Goal: Check status

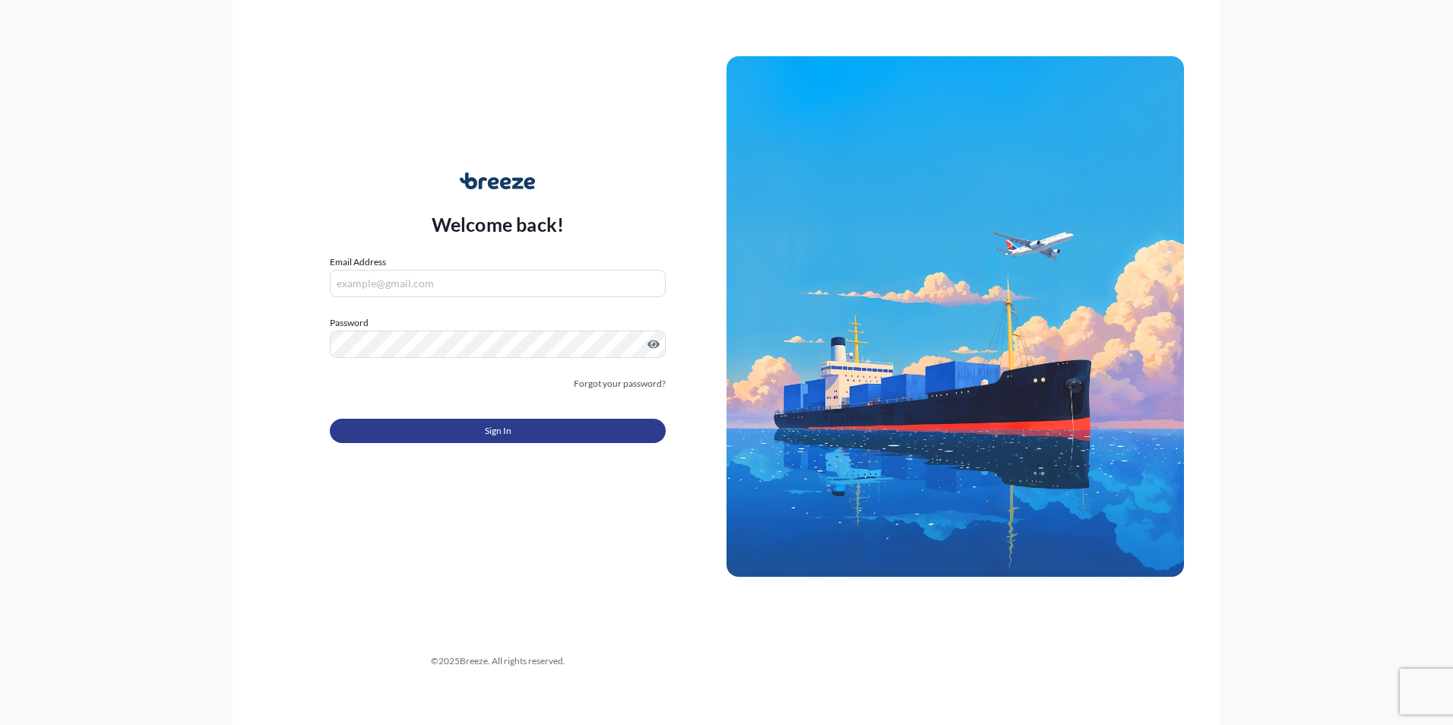
type input "[PERSON_NAME][EMAIL_ADDRESS][PERSON_NAME][DOMAIN_NAME]"
click at [524, 429] on button "Sign In" at bounding box center [498, 431] width 336 height 24
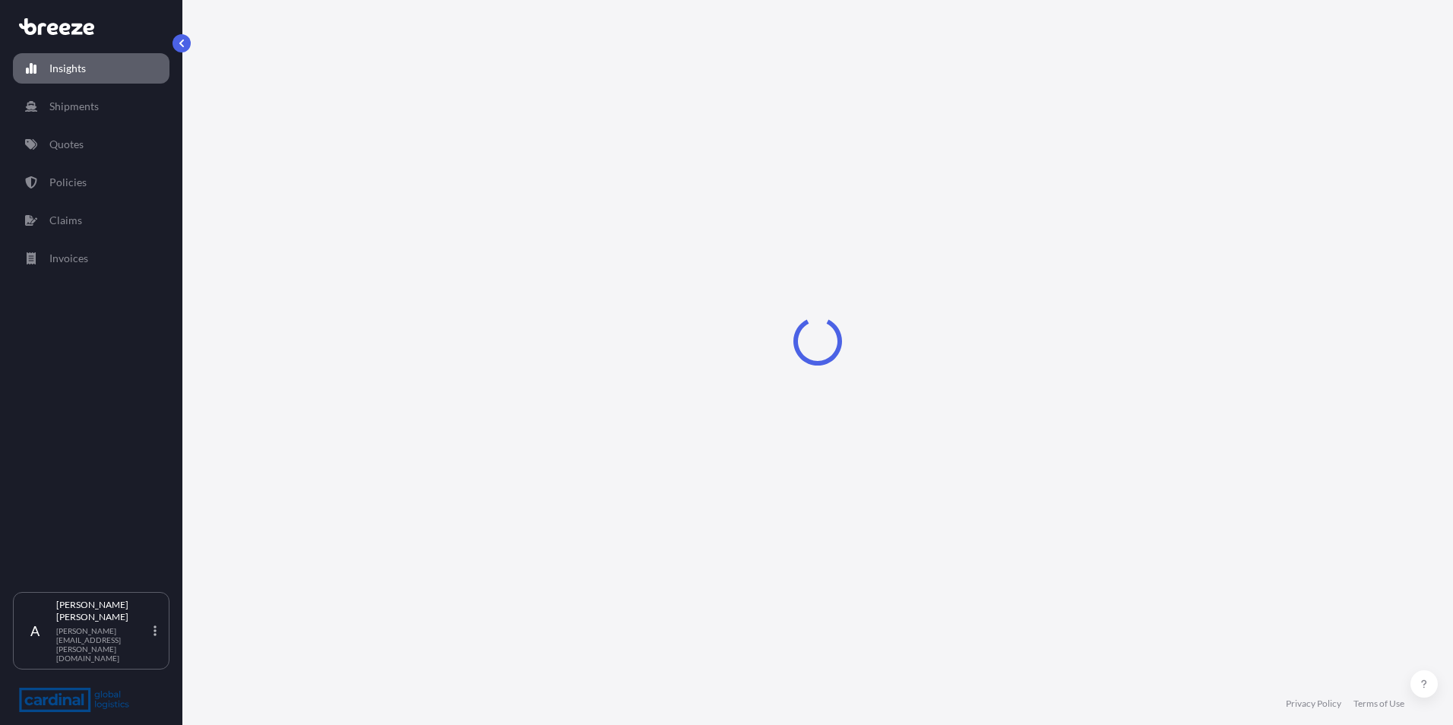
select select "2025"
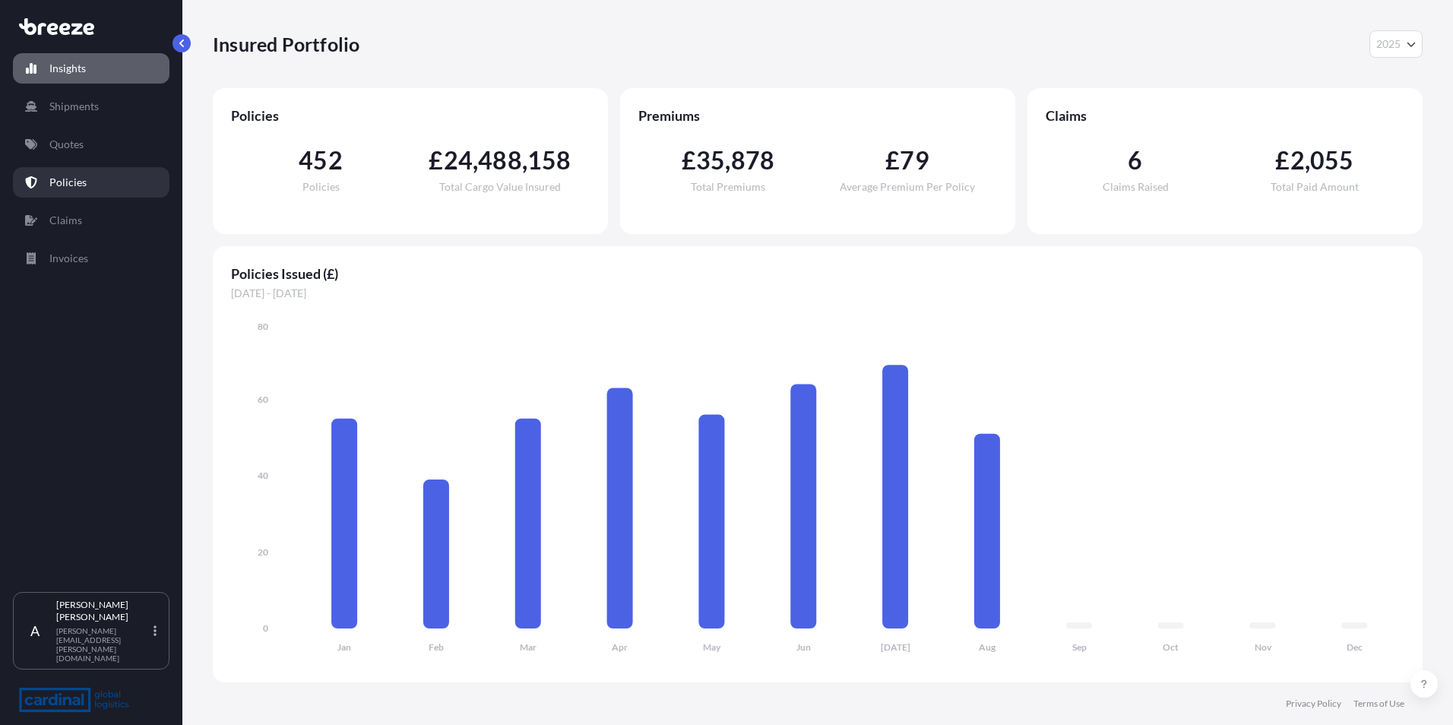
click at [73, 182] on p "Policies" at bounding box center [67, 182] width 37 height 15
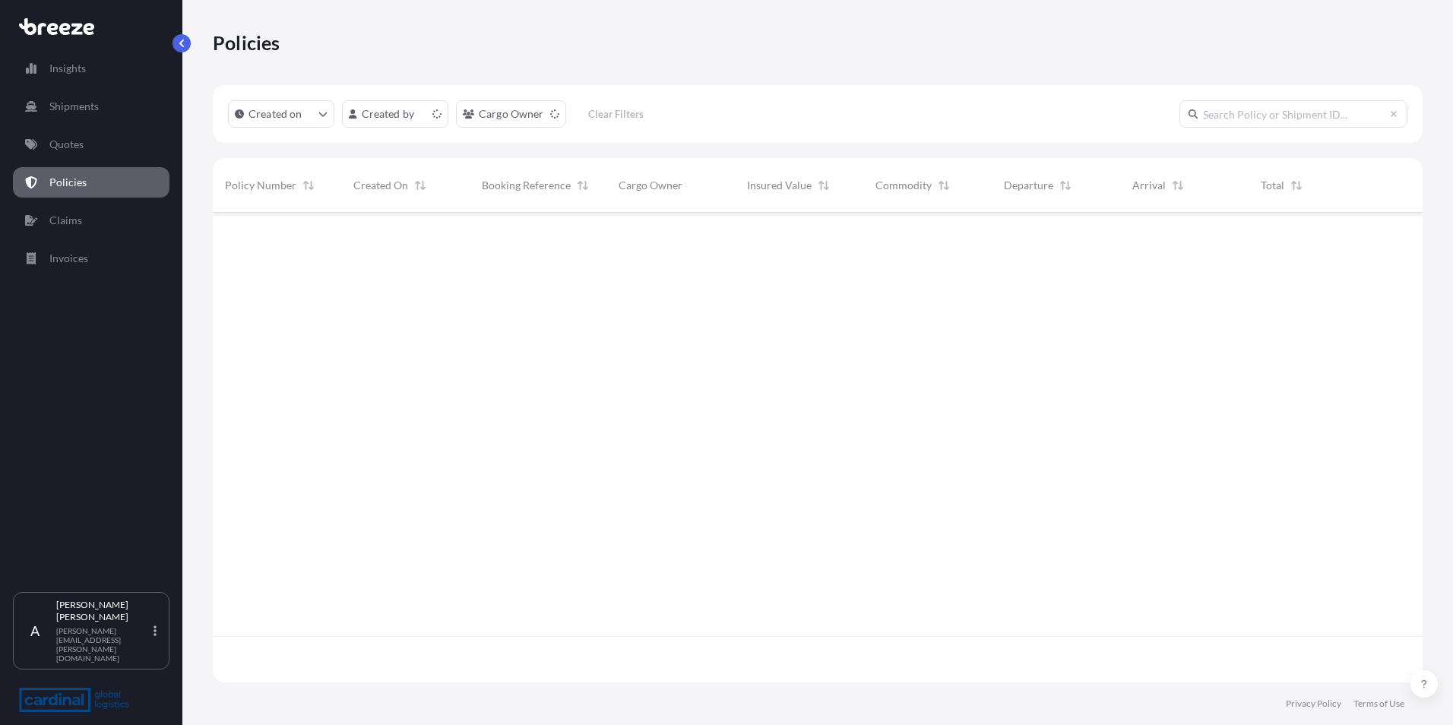
scroll to position [467, 1199]
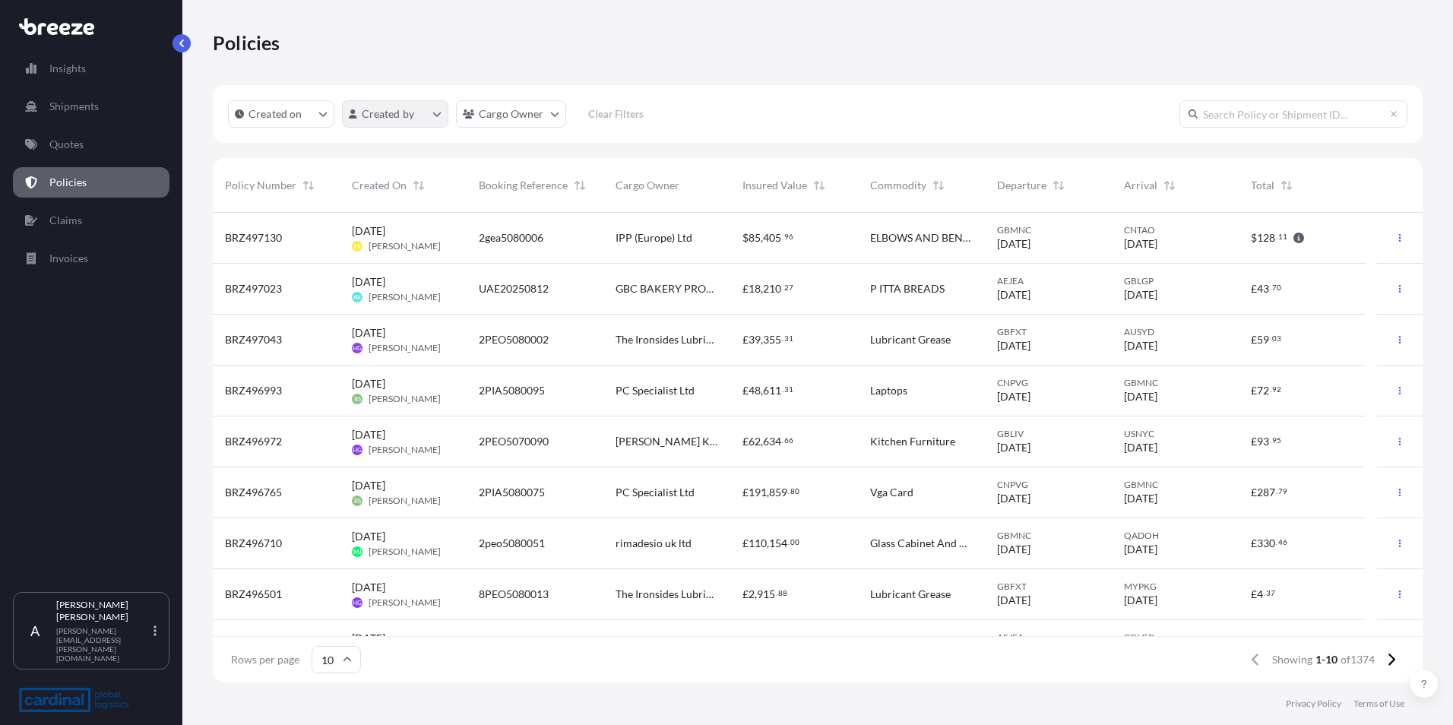
click at [423, 122] on html "Insights Shipments Quotes Policies Claims Invoices A [PERSON_NAME] [PERSON_NAME…" at bounding box center [726, 362] width 1453 height 725
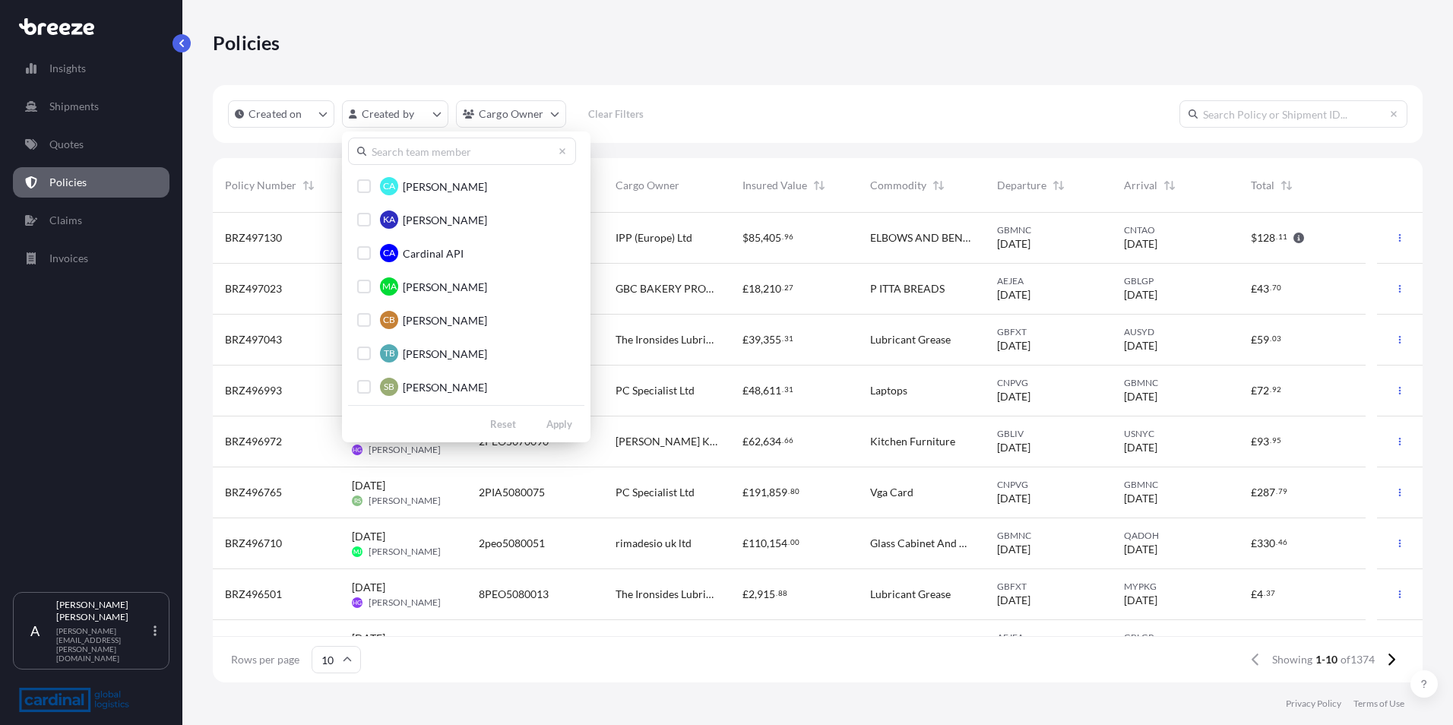
click at [444, 160] on input "text" at bounding box center [462, 151] width 228 height 27
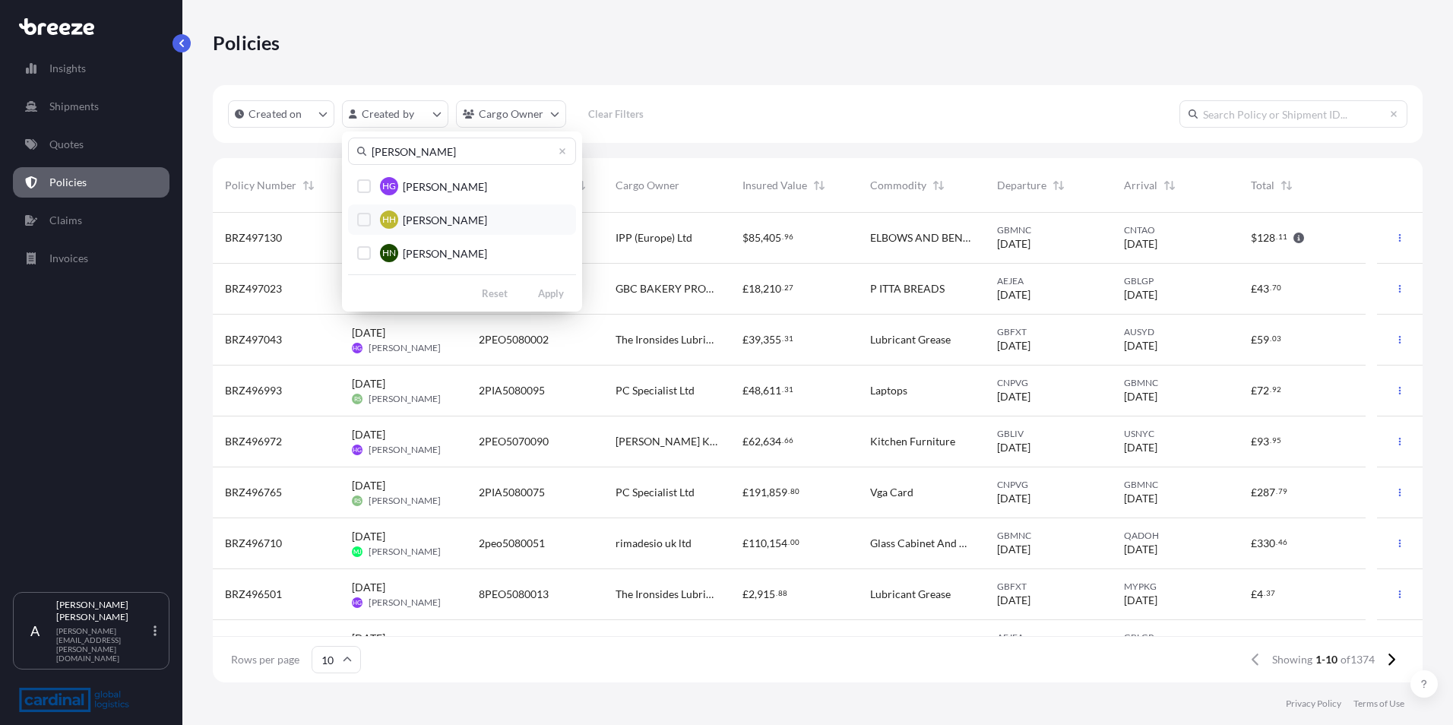
type input "[PERSON_NAME]"
click at [357, 216] on button "[PERSON_NAME]" at bounding box center [462, 219] width 228 height 30
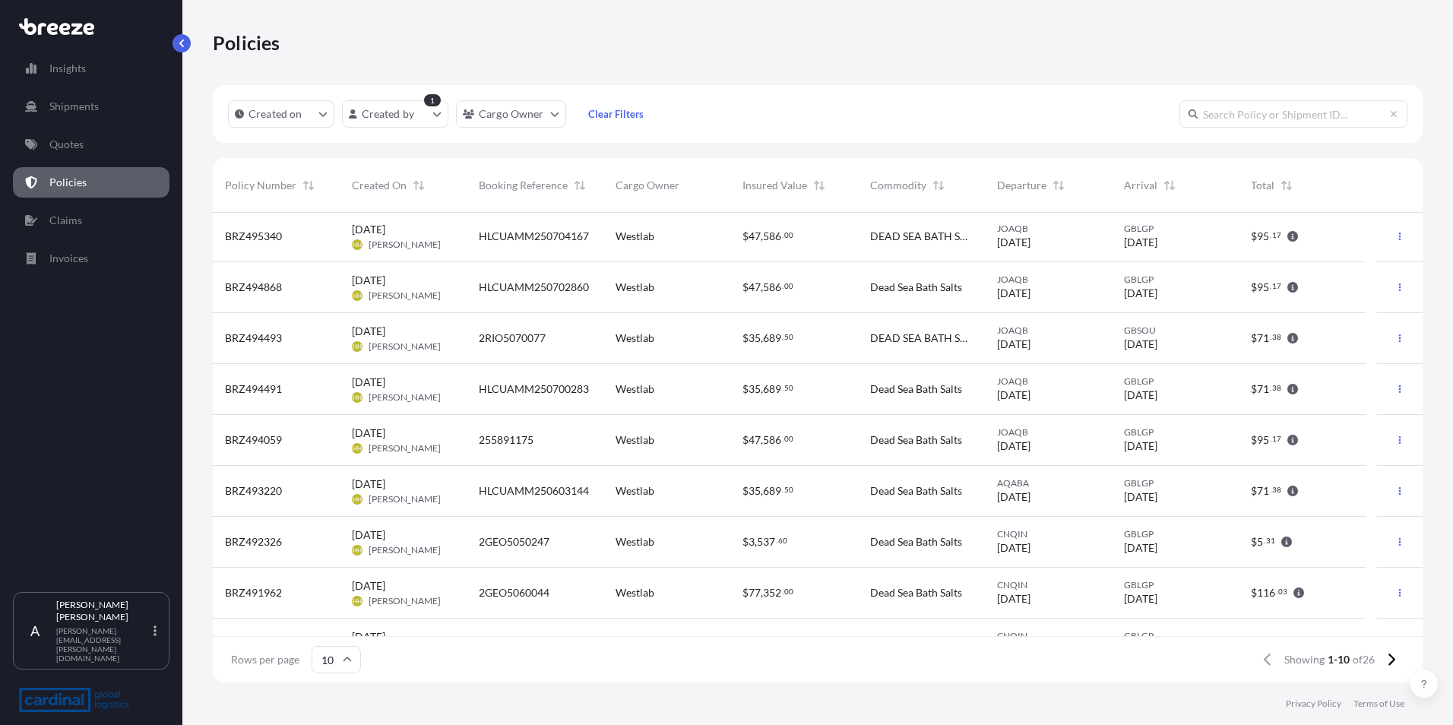
scroll to position [76, 0]
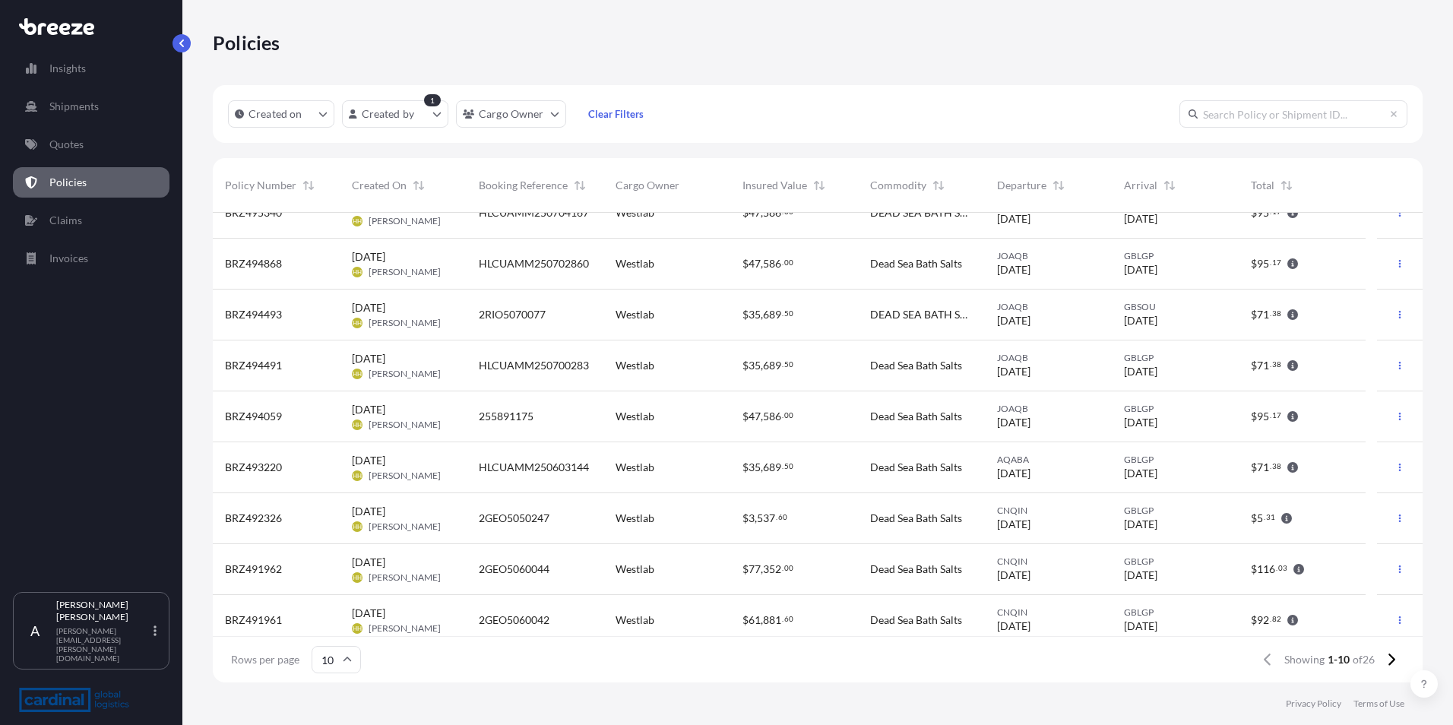
click at [505, 266] on span "HLCUAMM250702860" at bounding box center [534, 263] width 110 height 15
